Goal: Task Accomplishment & Management: Manage account settings

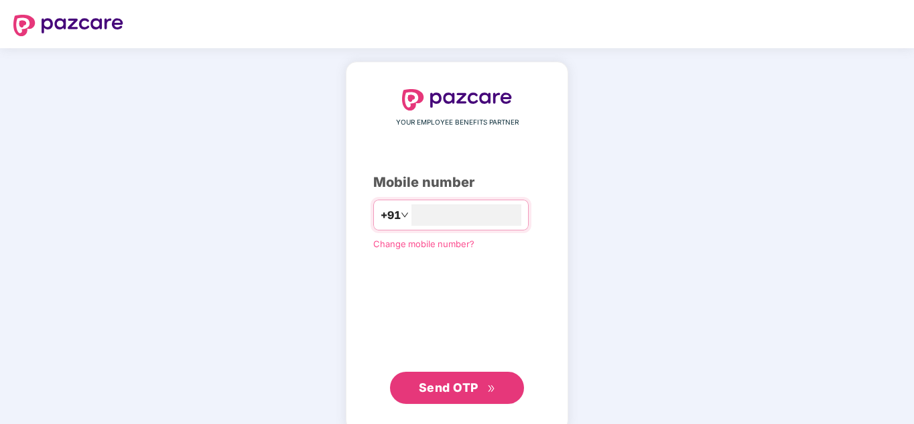
type input "**********"
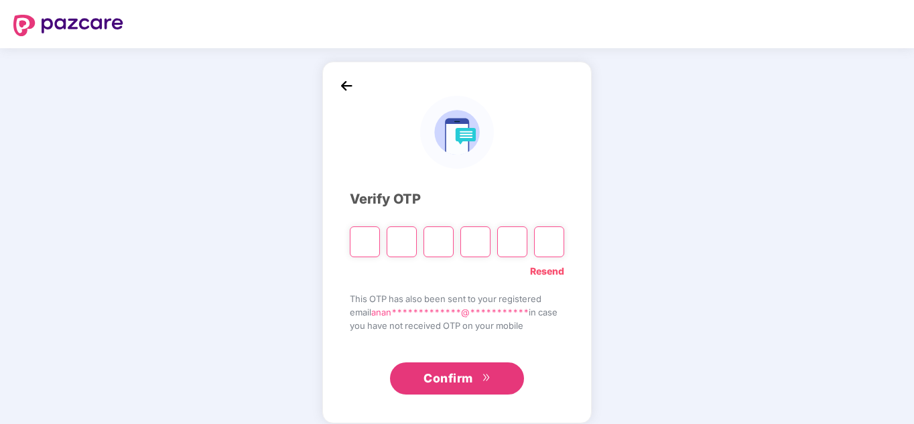
type input "*"
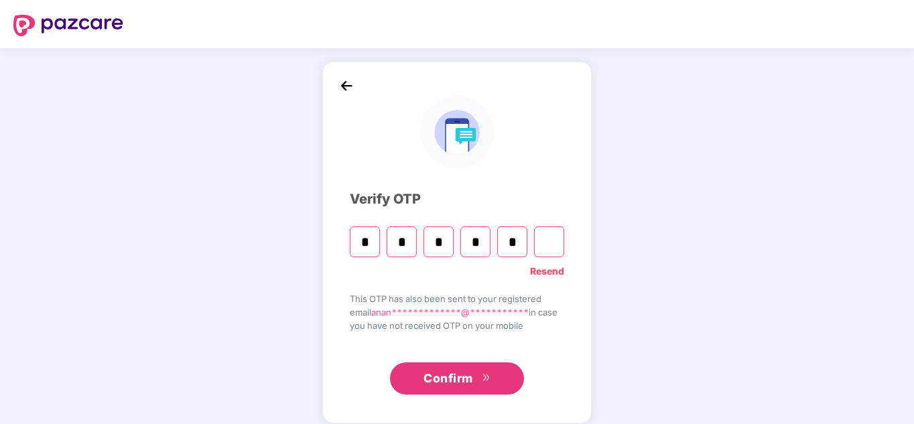
type input "*"
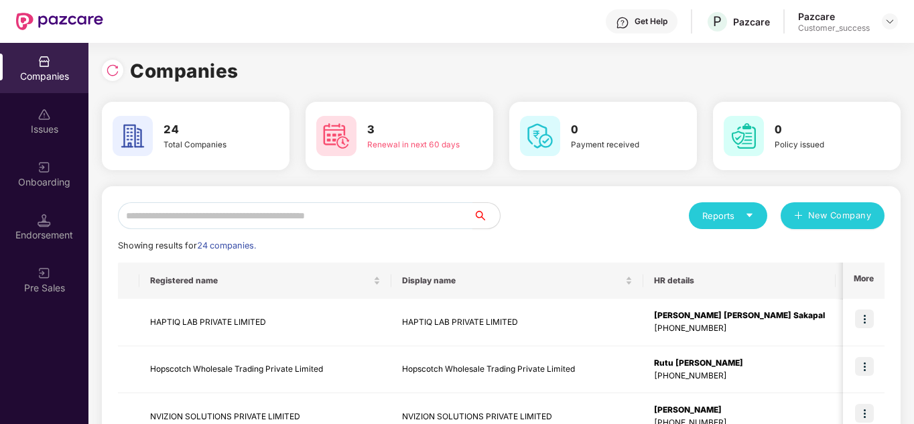
click at [500, 217] on span at bounding box center [309, 215] width 383 height 27
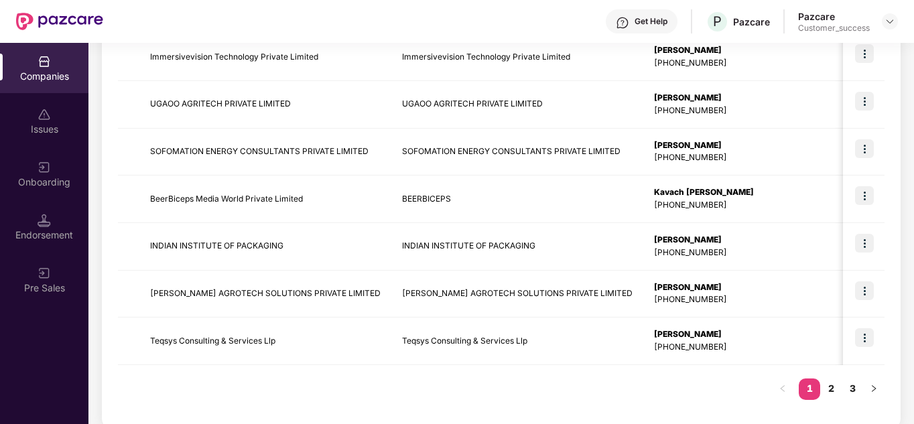
scroll to position [423, 0]
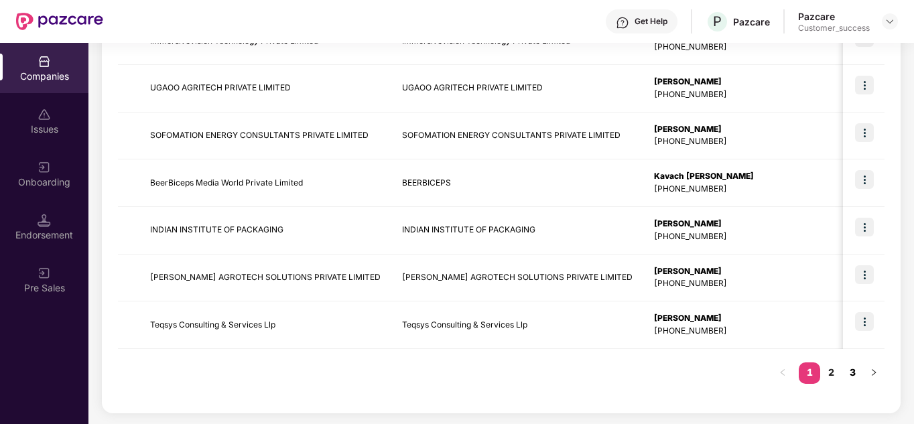
click at [847, 377] on link "3" at bounding box center [851, 372] width 21 height 20
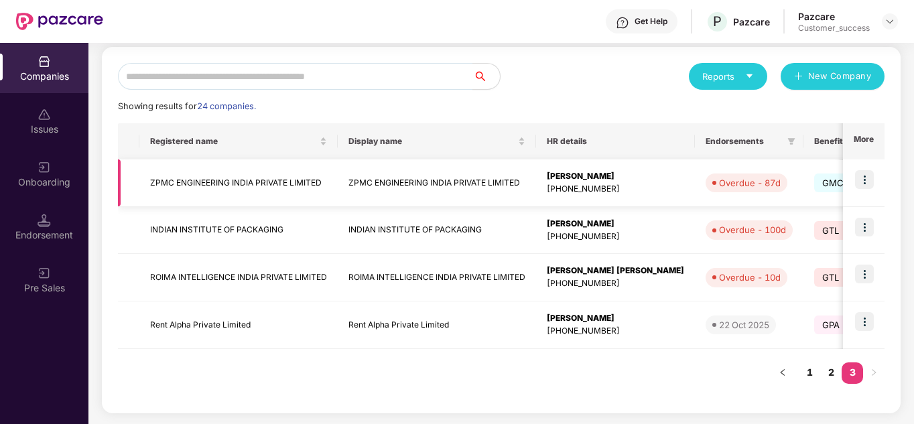
click at [873, 180] on td at bounding box center [864, 183] width 42 height 48
click at [856, 175] on img at bounding box center [864, 179] width 19 height 19
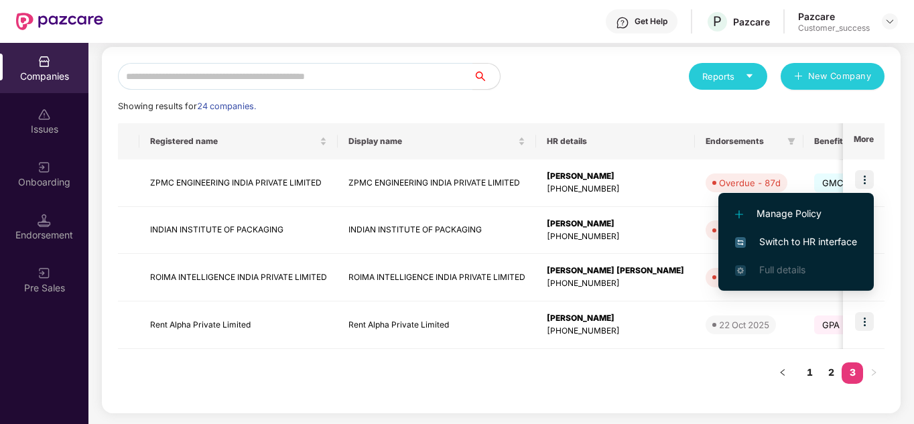
click at [801, 242] on span "Switch to HR interface" at bounding box center [796, 241] width 122 height 15
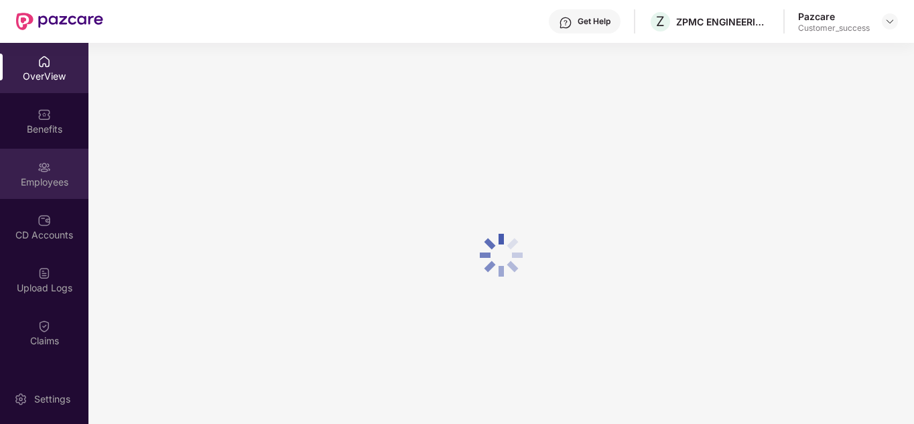
click at [9, 168] on div "Employees" at bounding box center [44, 174] width 88 height 50
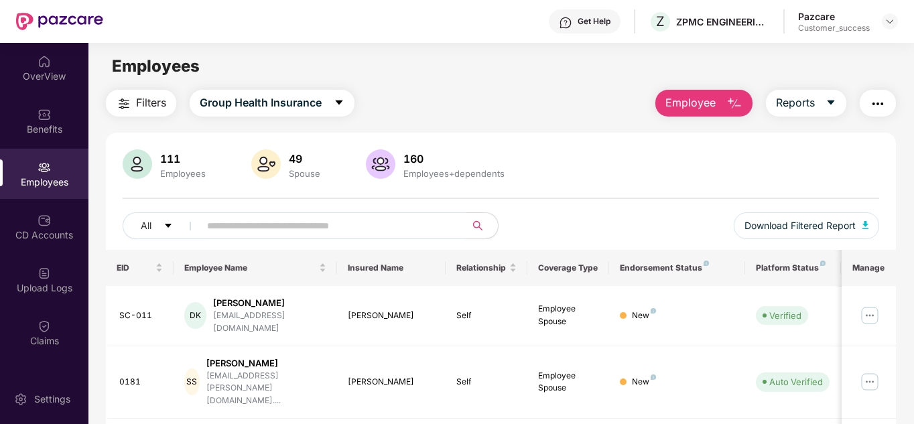
click at [234, 226] on input "text" at bounding box center [327, 226] width 240 height 20
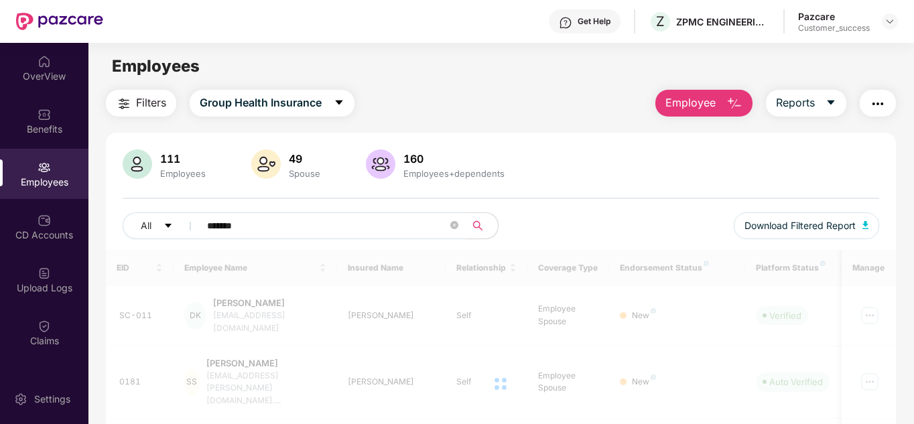
type input "******"
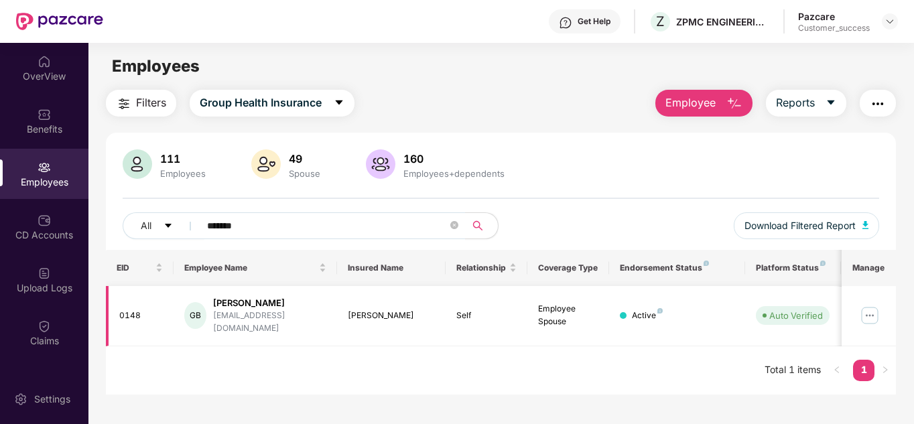
click at [873, 305] on img at bounding box center [869, 315] width 21 height 21
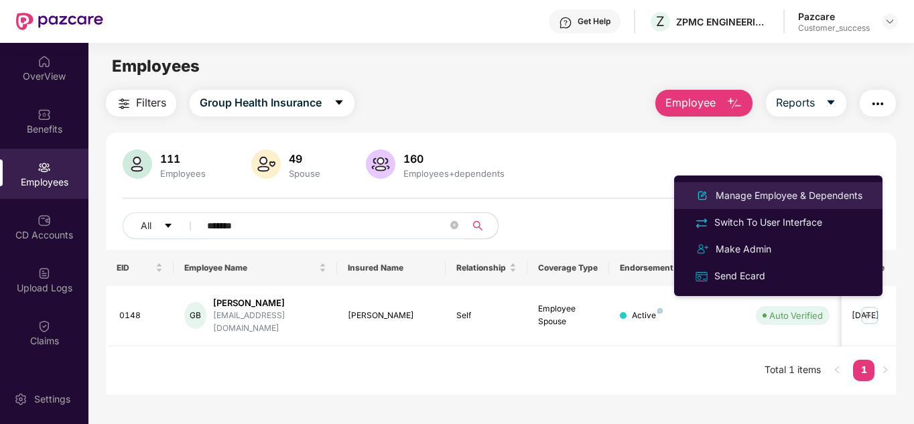
click at [765, 195] on div "Manage Employee & Dependents" at bounding box center [789, 195] width 152 height 15
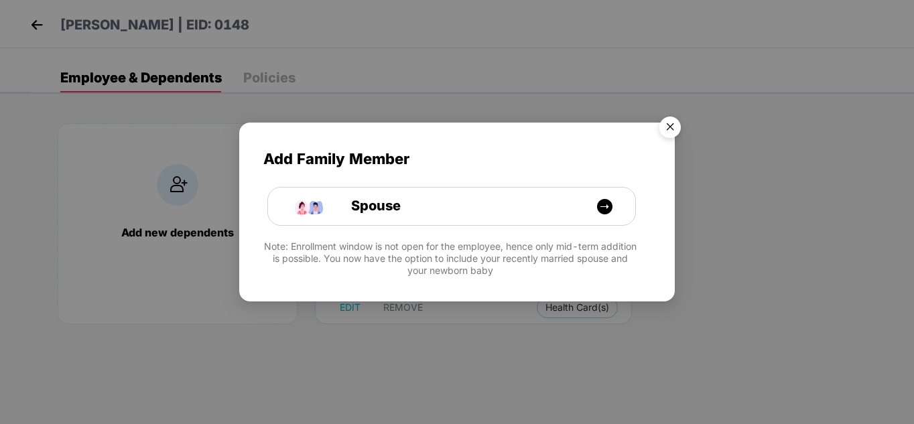
click at [669, 135] on img "Close" at bounding box center [670, 130] width 38 height 38
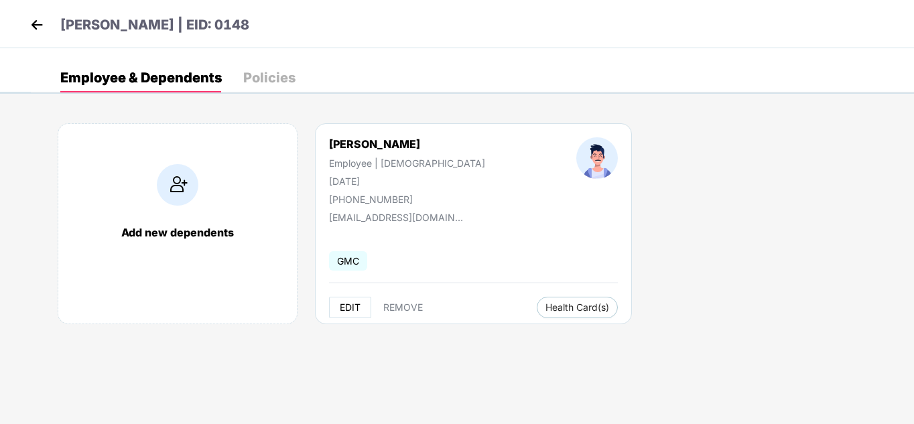
click at [360, 302] on span "EDIT" at bounding box center [350, 307] width 21 height 11
select select "****"
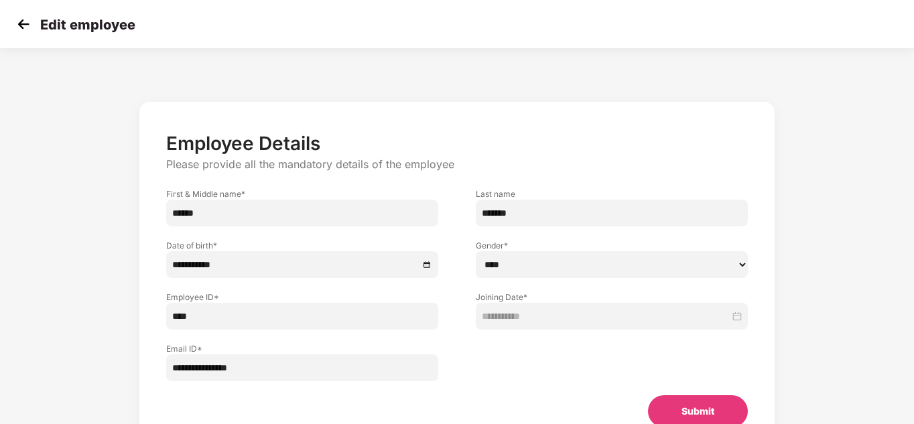
scroll to position [3, 0]
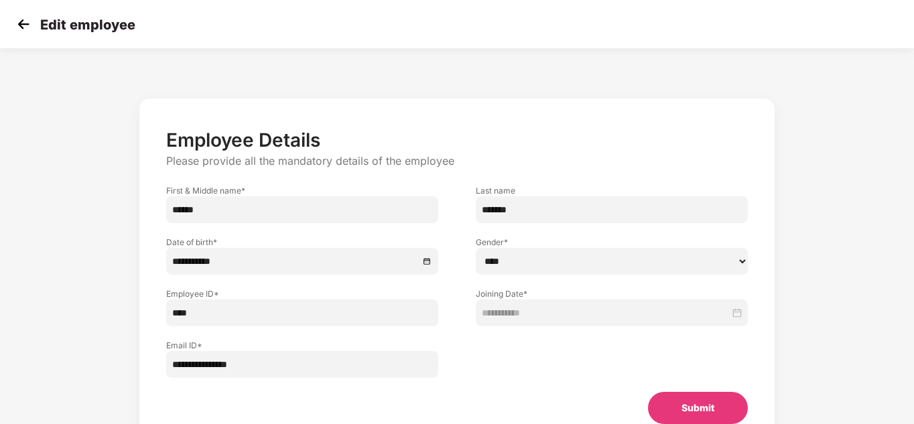
click at [275, 319] on input "****" at bounding box center [302, 312] width 272 height 27
click at [141, 291] on div "**********" at bounding box center [456, 274] width 634 height 352
click at [28, 36] on div "Edit employee" at bounding box center [457, 24] width 914 height 48
click at [18, 25] on img at bounding box center [23, 24] width 20 height 20
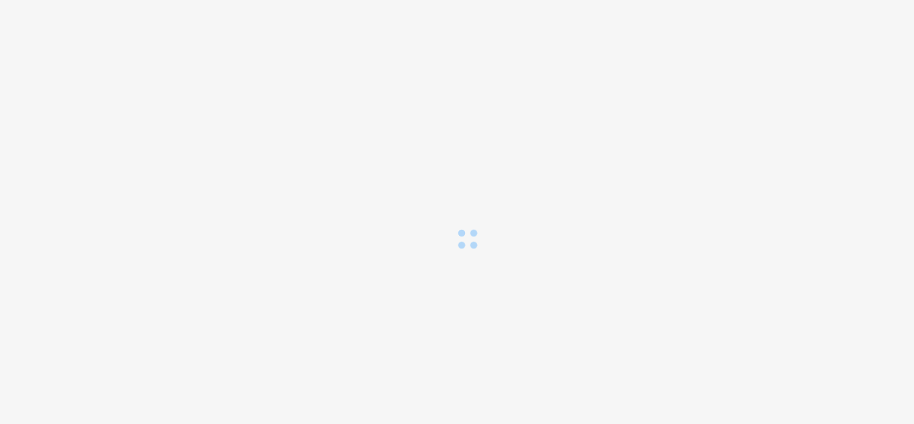
scroll to position [0, 0]
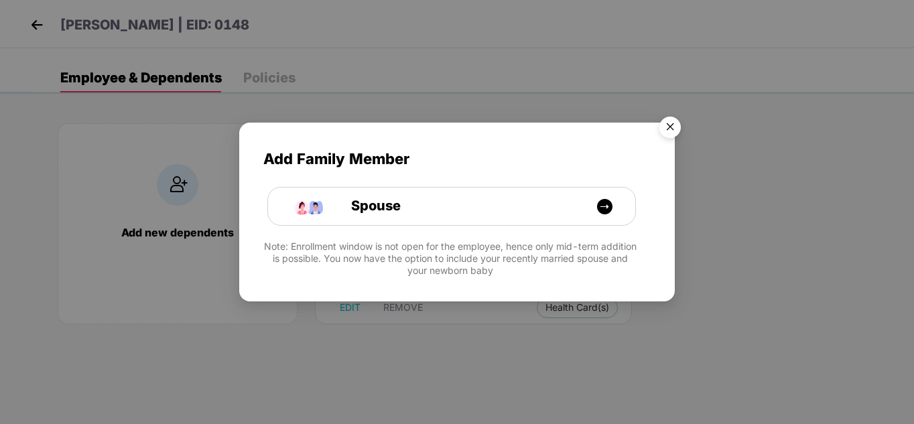
click at [666, 129] on img "Close" at bounding box center [670, 130] width 38 height 38
click at [669, 127] on img "Close" at bounding box center [670, 130] width 38 height 38
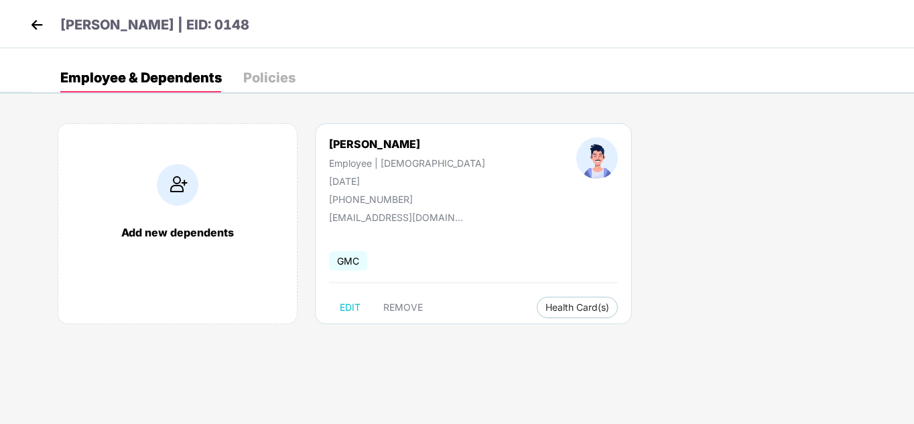
click at [44, 23] on img at bounding box center [37, 25] width 20 height 20
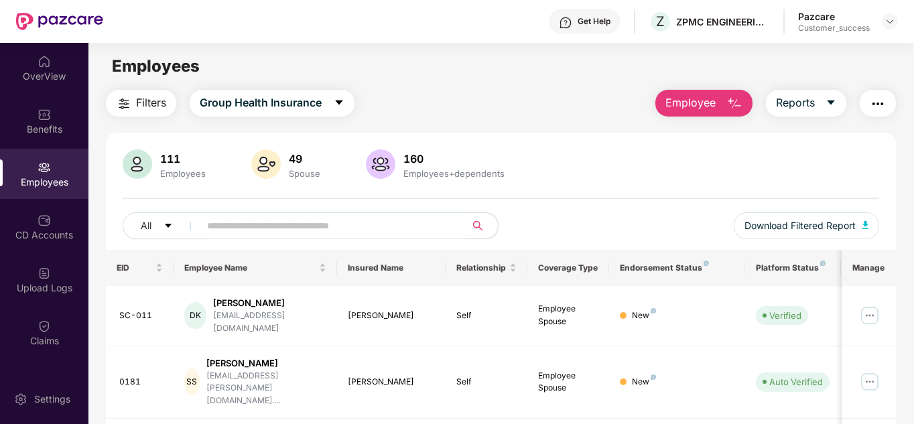
click at [247, 216] on input "text" at bounding box center [327, 226] width 240 height 20
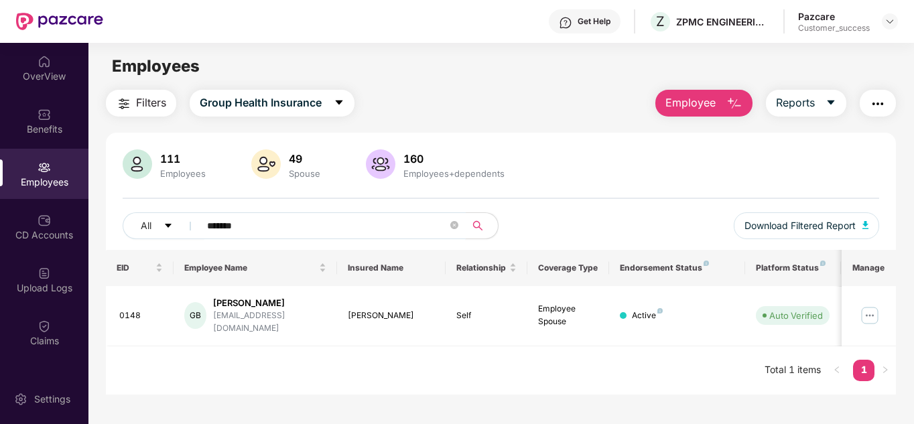
type input "******"
click at [563, 232] on div "All ****** Download Filtered Report" at bounding box center [501, 231] width 757 height 38
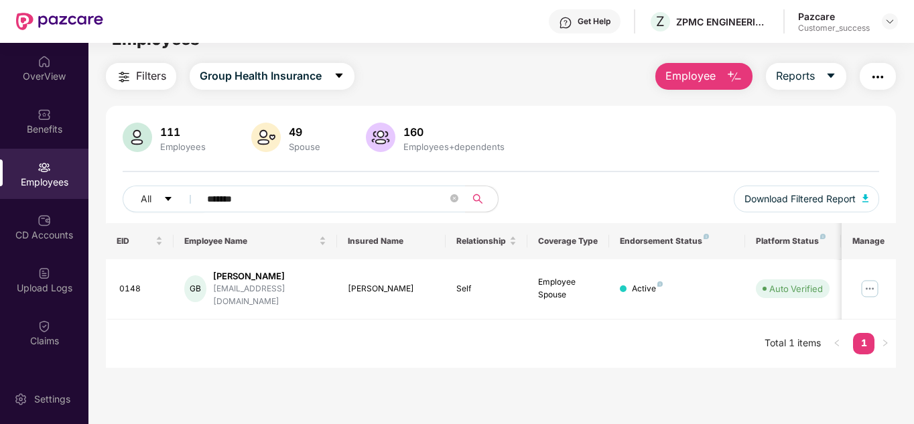
scroll to position [43, 0]
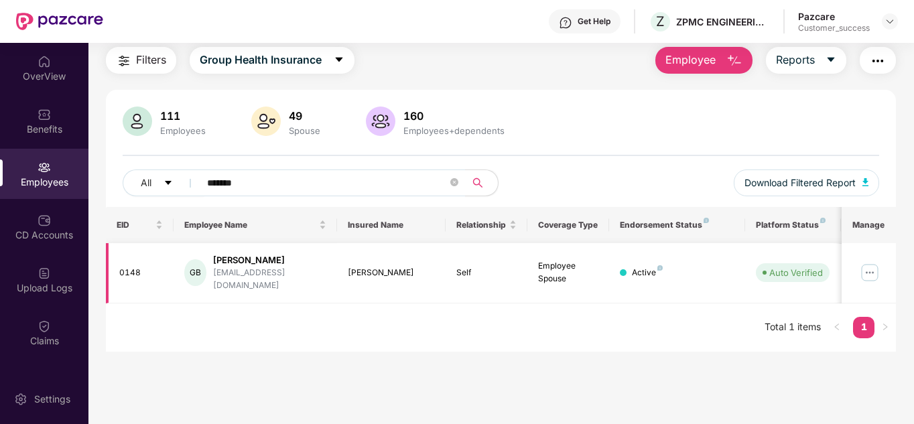
click at [865, 262] on img at bounding box center [869, 272] width 21 height 21
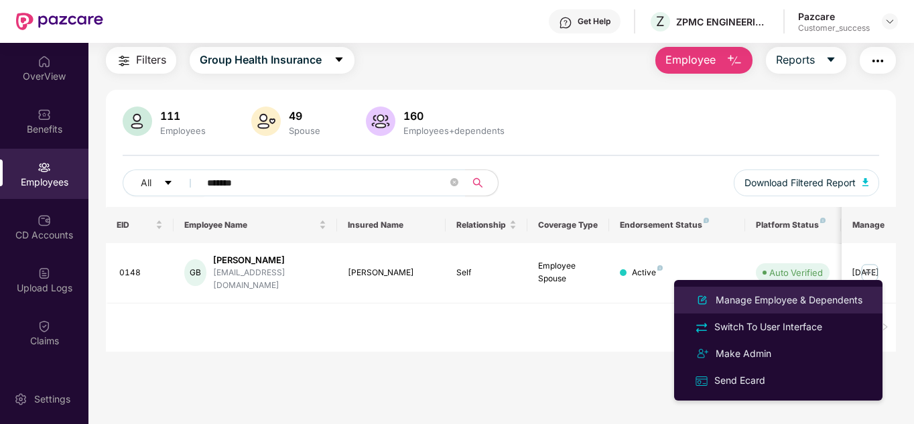
click at [774, 298] on div "Manage Employee & Dependents" at bounding box center [789, 300] width 152 height 15
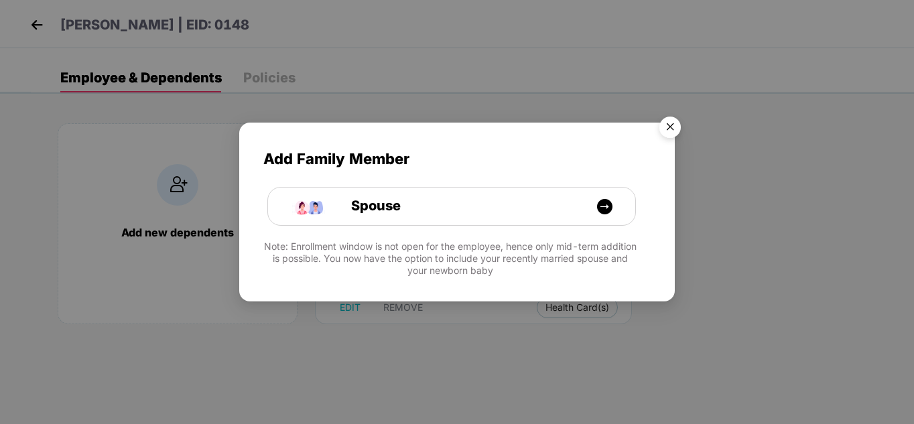
click at [663, 125] on img "Close" at bounding box center [670, 130] width 38 height 38
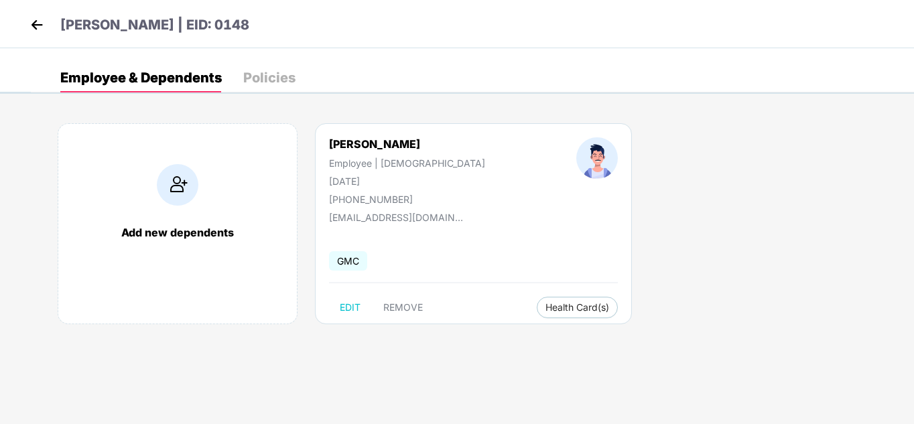
click at [38, 34] on img at bounding box center [37, 25] width 20 height 20
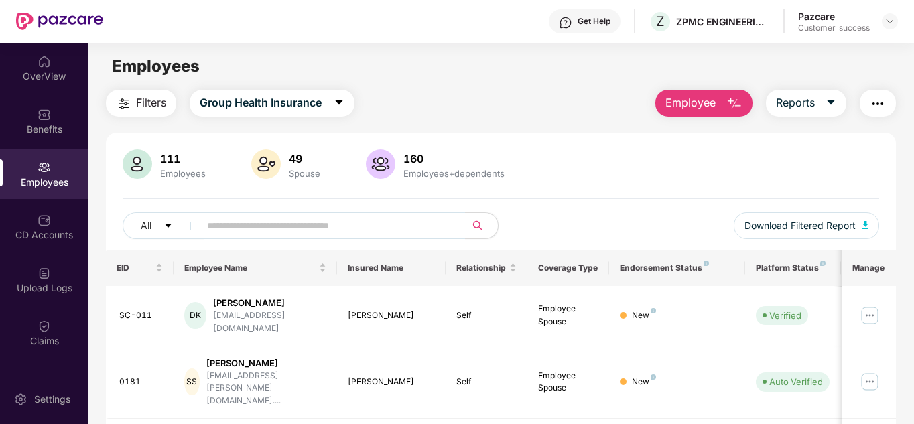
click at [508, 160] on div "111 Employees 49 Spouse 160 Employees+dependents" at bounding box center [501, 165] width 757 height 32
click at [889, 27] on div at bounding box center [890, 21] width 16 height 16
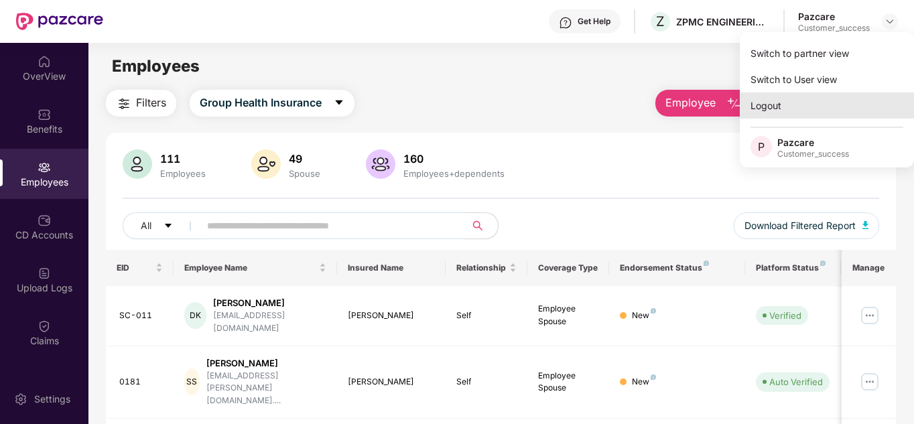
click at [803, 101] on div "Logout" at bounding box center [827, 105] width 174 height 26
